Goal: Find specific page/section: Find specific page/section

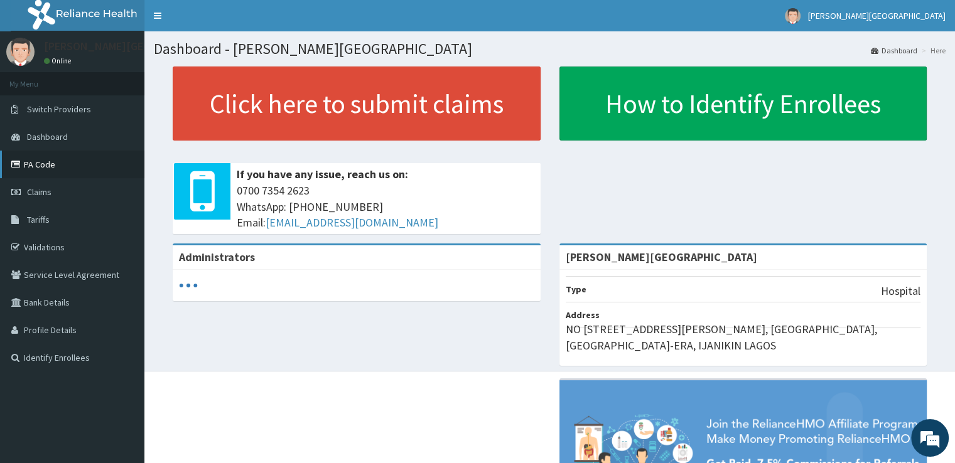
click at [63, 165] on link "PA Code" at bounding box center [72, 165] width 144 height 28
click at [73, 171] on link "PA Code" at bounding box center [72, 165] width 144 height 28
click at [35, 164] on link "PA Code" at bounding box center [72, 165] width 144 height 28
